Goal: Transaction & Acquisition: Purchase product/service

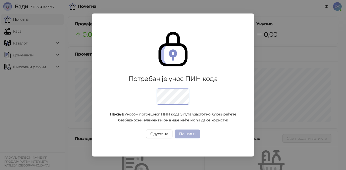
click at [192, 138] on button "Пошаљи" at bounding box center [187, 134] width 25 height 9
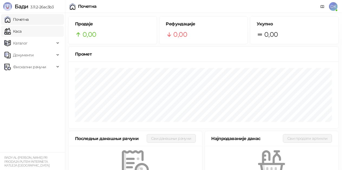
click at [21, 35] on link "Каса" at bounding box center [12, 31] width 17 height 11
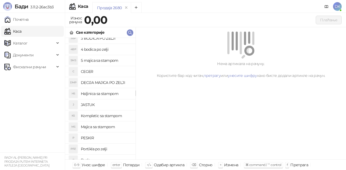
scroll to position [54, 0]
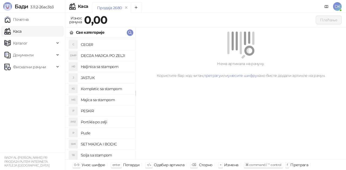
click at [116, 57] on h4 "DECIJA MAJICA PO ZELJI" at bounding box center [106, 55] width 50 height 9
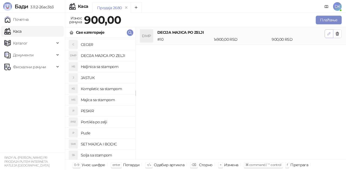
click at [329, 36] on span "button" at bounding box center [329, 33] width 4 height 5
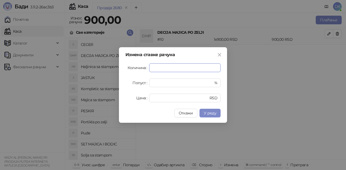
type input "*"
type input "****"
click at [204, 112] on span "У реду" at bounding box center [210, 113] width 12 height 5
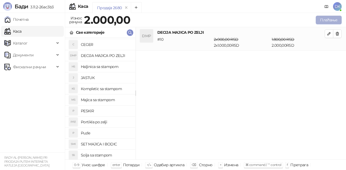
click at [336, 22] on button "Плаћање" at bounding box center [329, 20] width 26 height 9
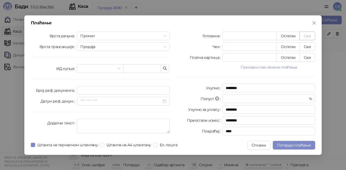
click at [311, 36] on button "Све" at bounding box center [308, 36] width 16 height 9
type input "****"
click at [289, 146] on span "Потврди плаћање" at bounding box center [294, 145] width 34 height 5
